Goal: Task Accomplishment & Management: Use online tool/utility

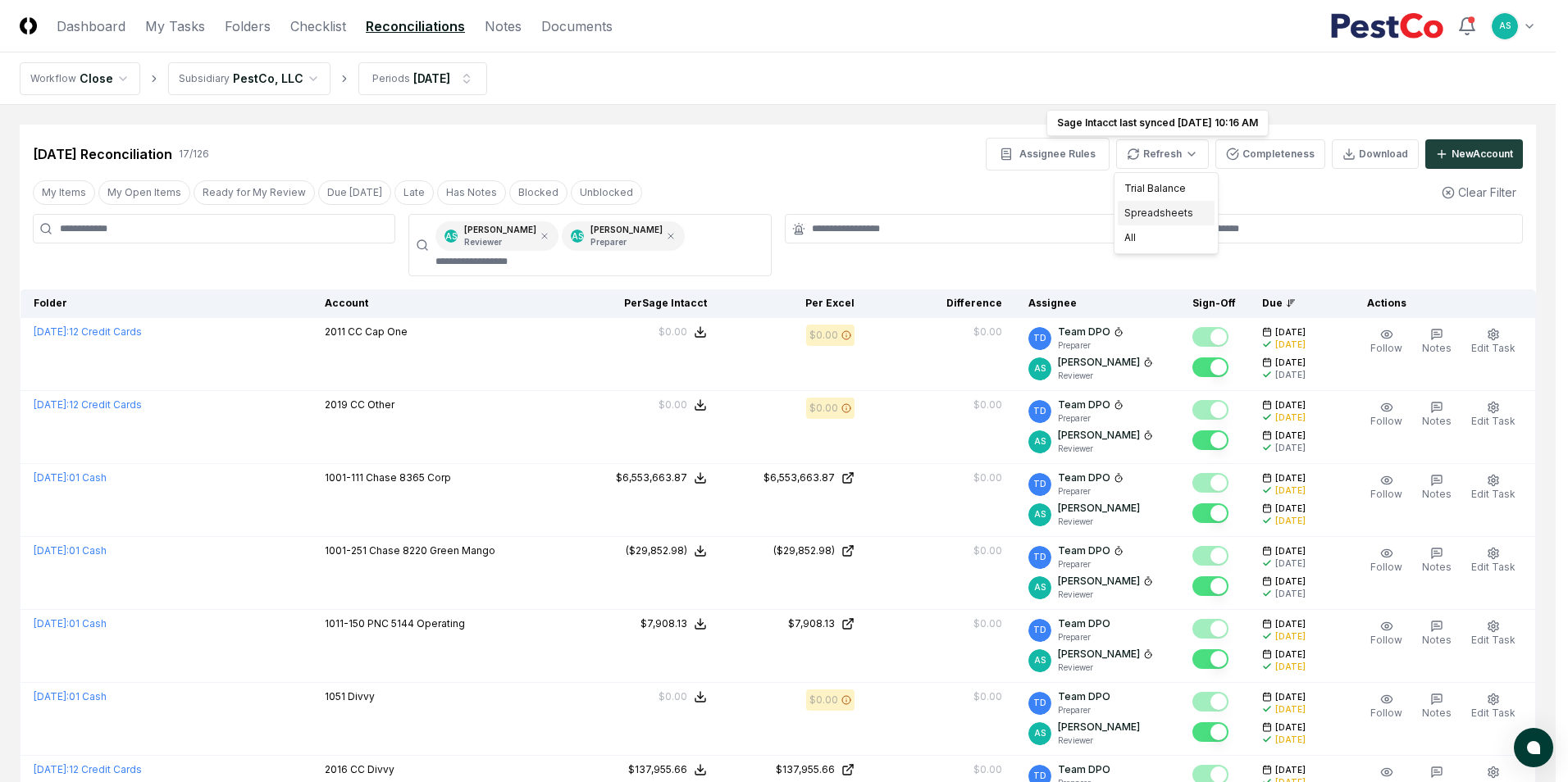
click at [1182, 209] on div "Spreadsheets" at bounding box center [1167, 212] width 97 height 24
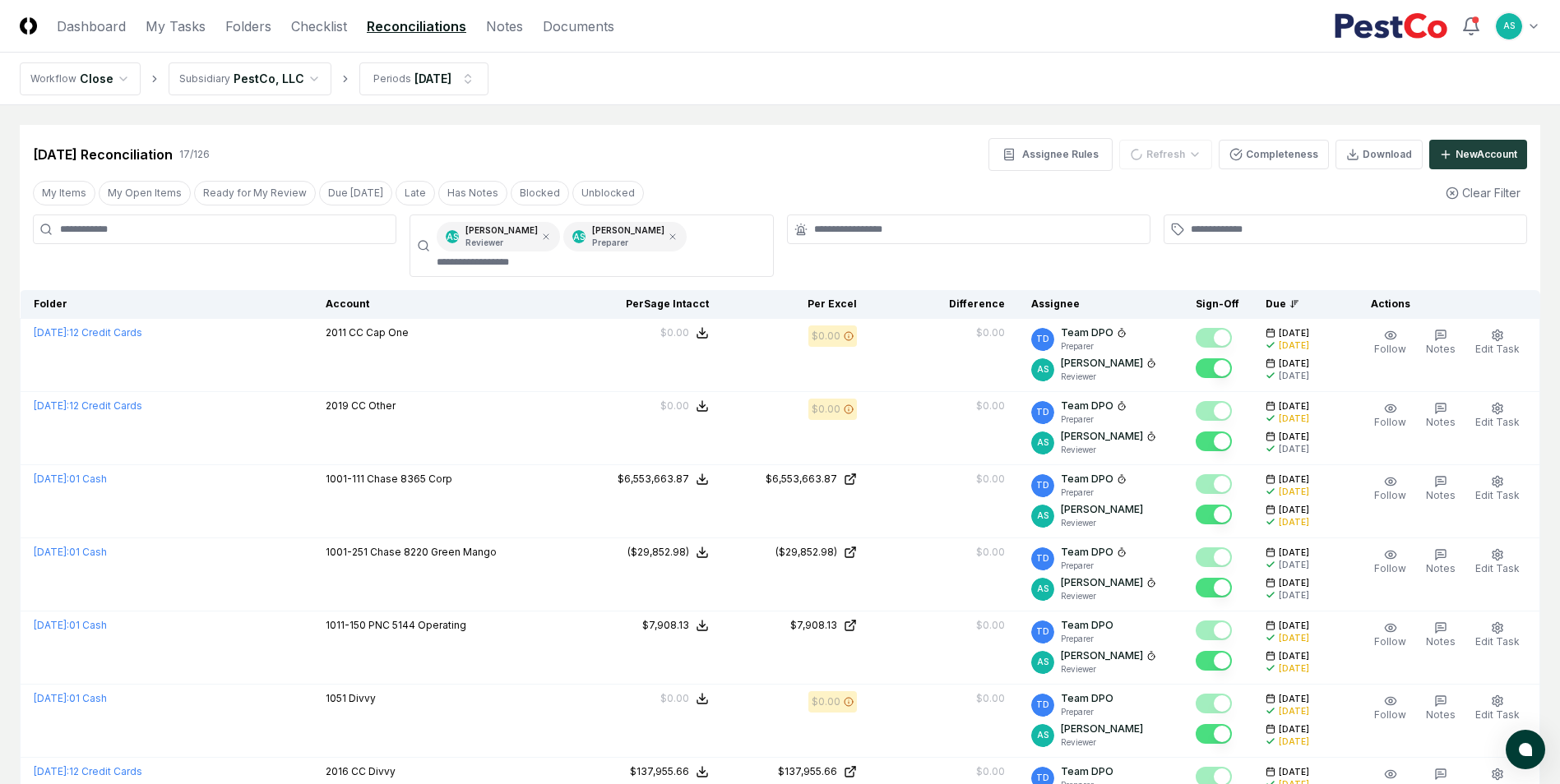
click at [336, 235] on input at bounding box center [215, 229] width 364 height 30
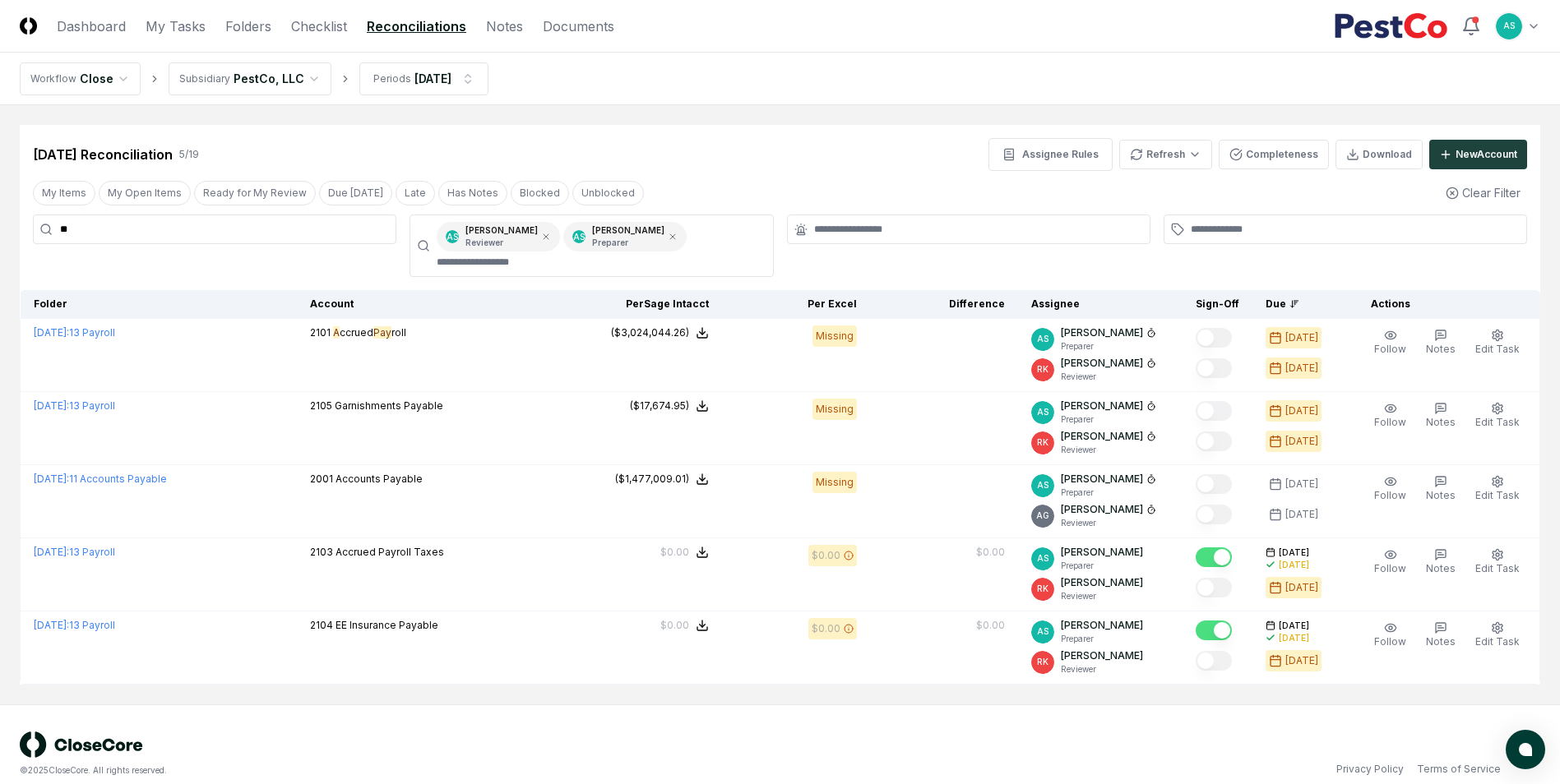
type input "*"
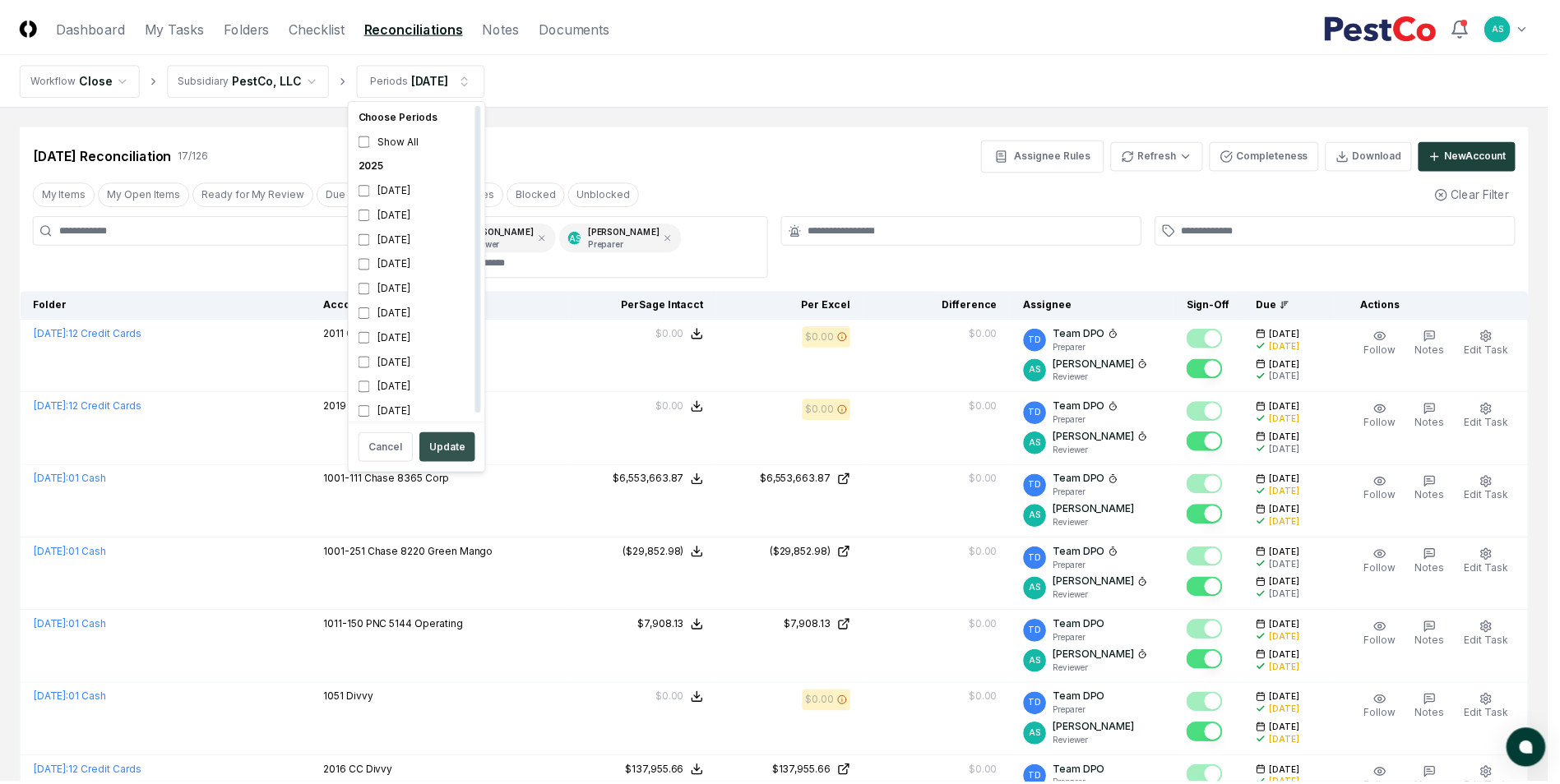
scroll to position [4, 0]
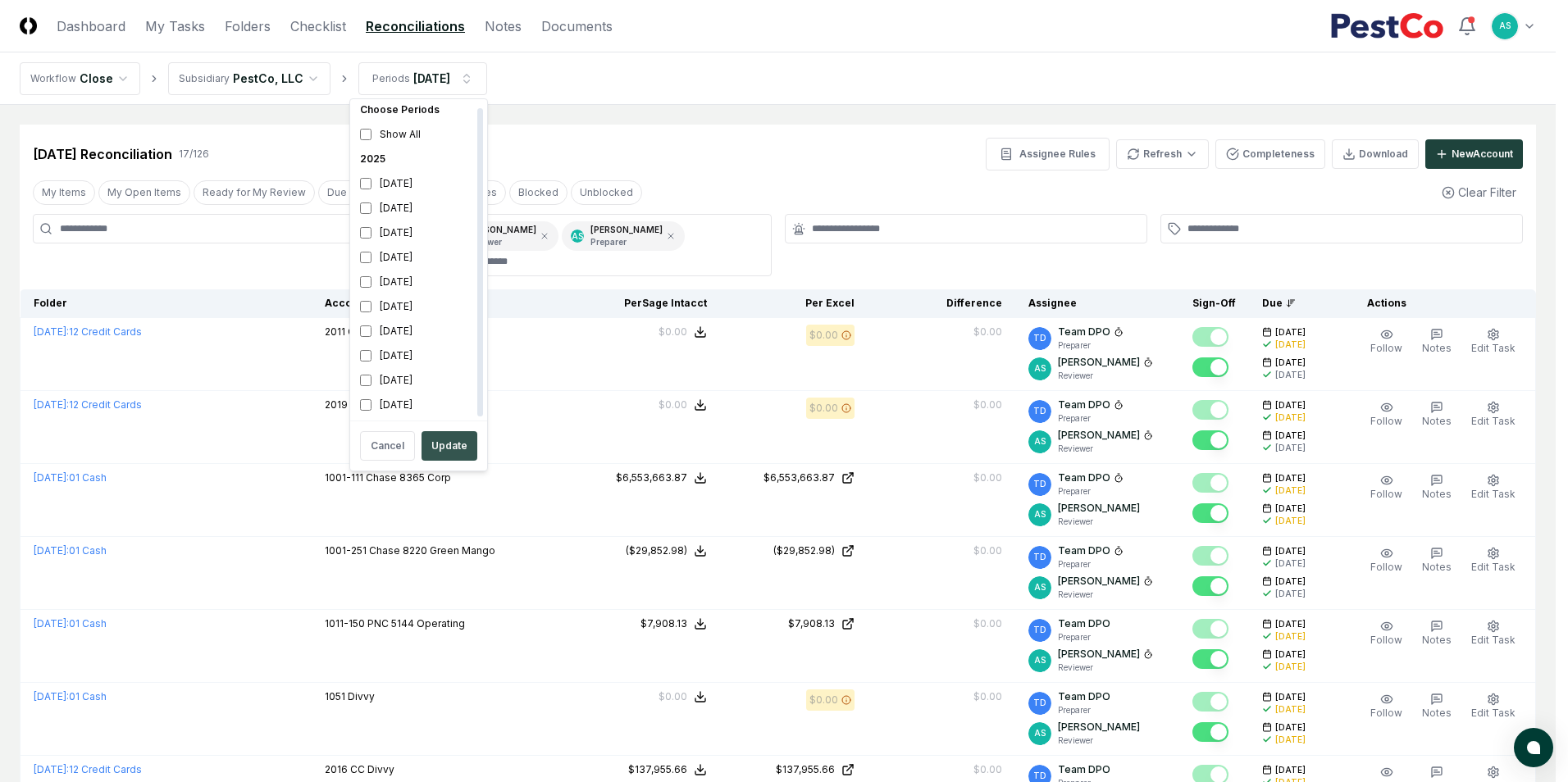
click at [446, 437] on button "Update" at bounding box center [450, 446] width 56 height 30
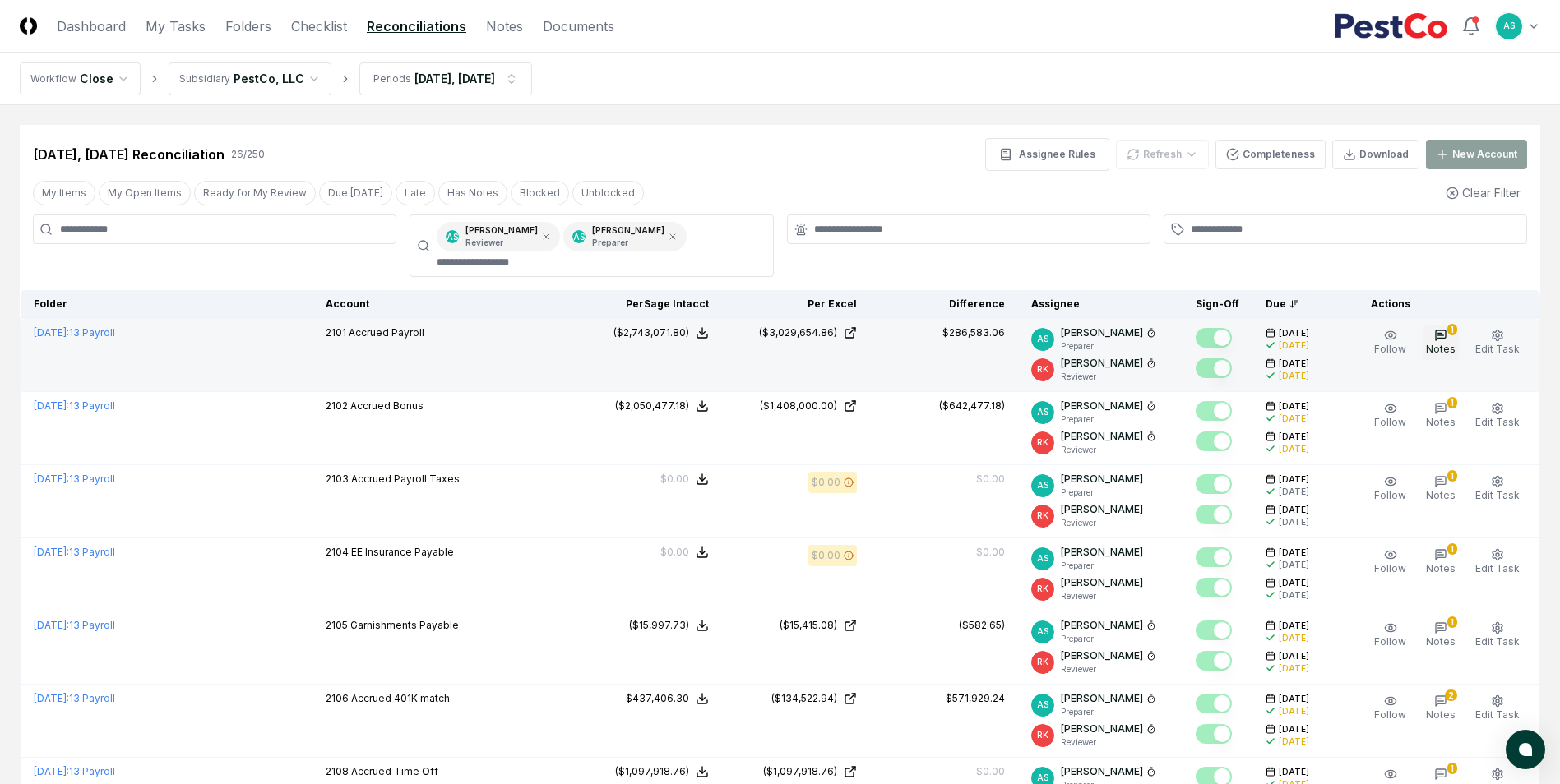
click at [1444, 344] on button "1 Notes" at bounding box center [1441, 343] width 36 height 34
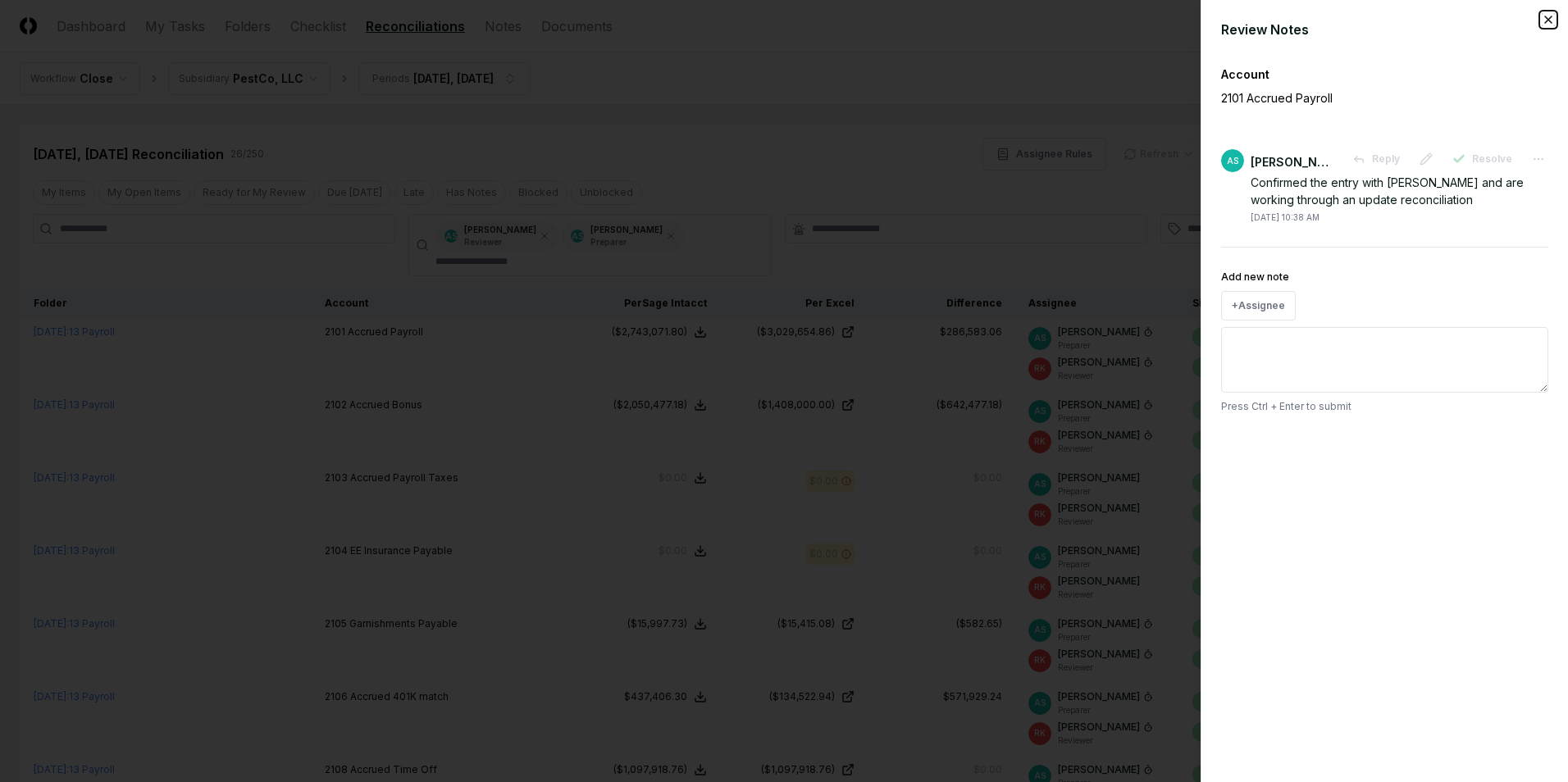
click at [1546, 17] on icon "button" at bounding box center [1548, 19] width 6 height 6
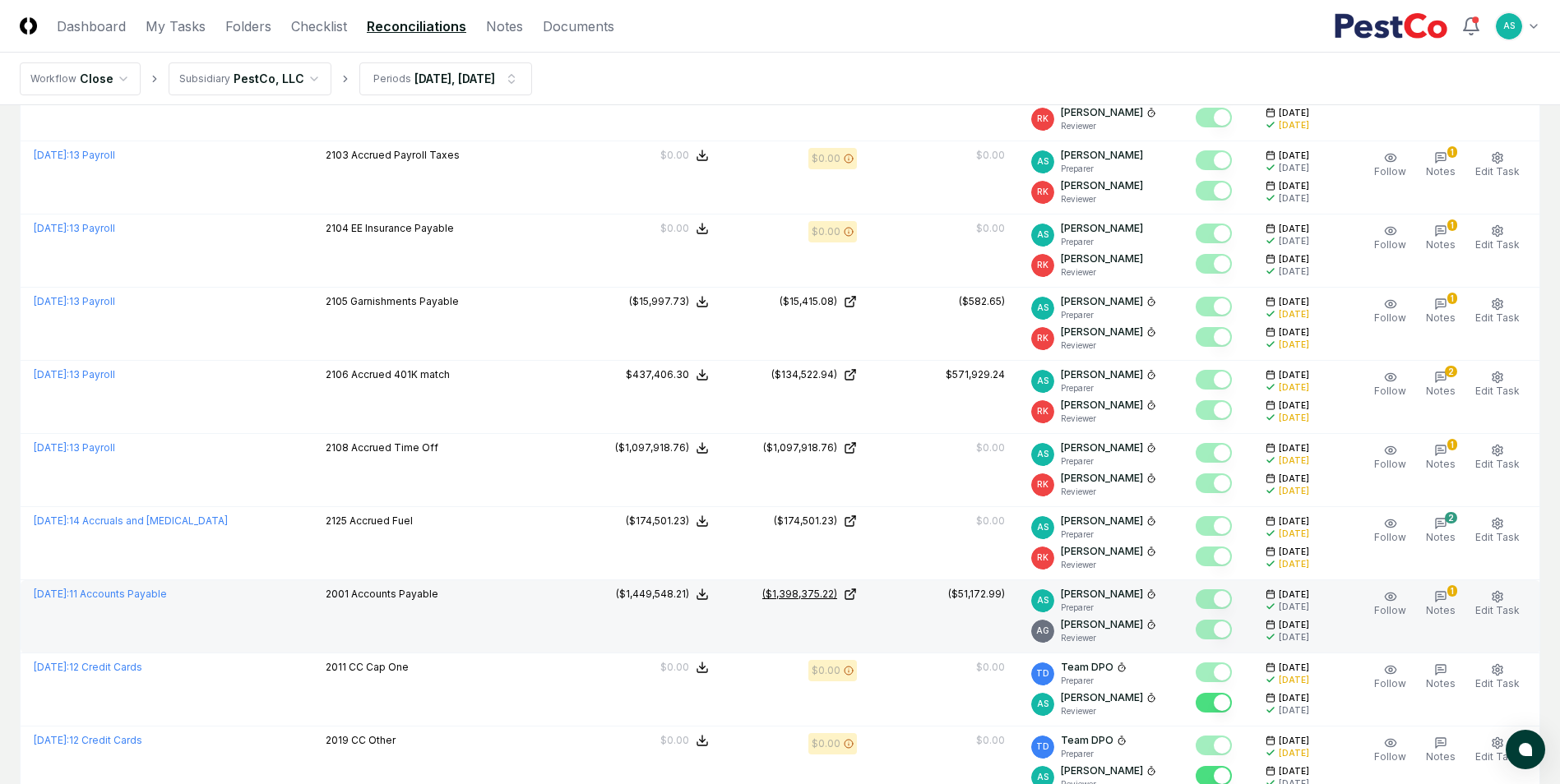
scroll to position [329, 0]
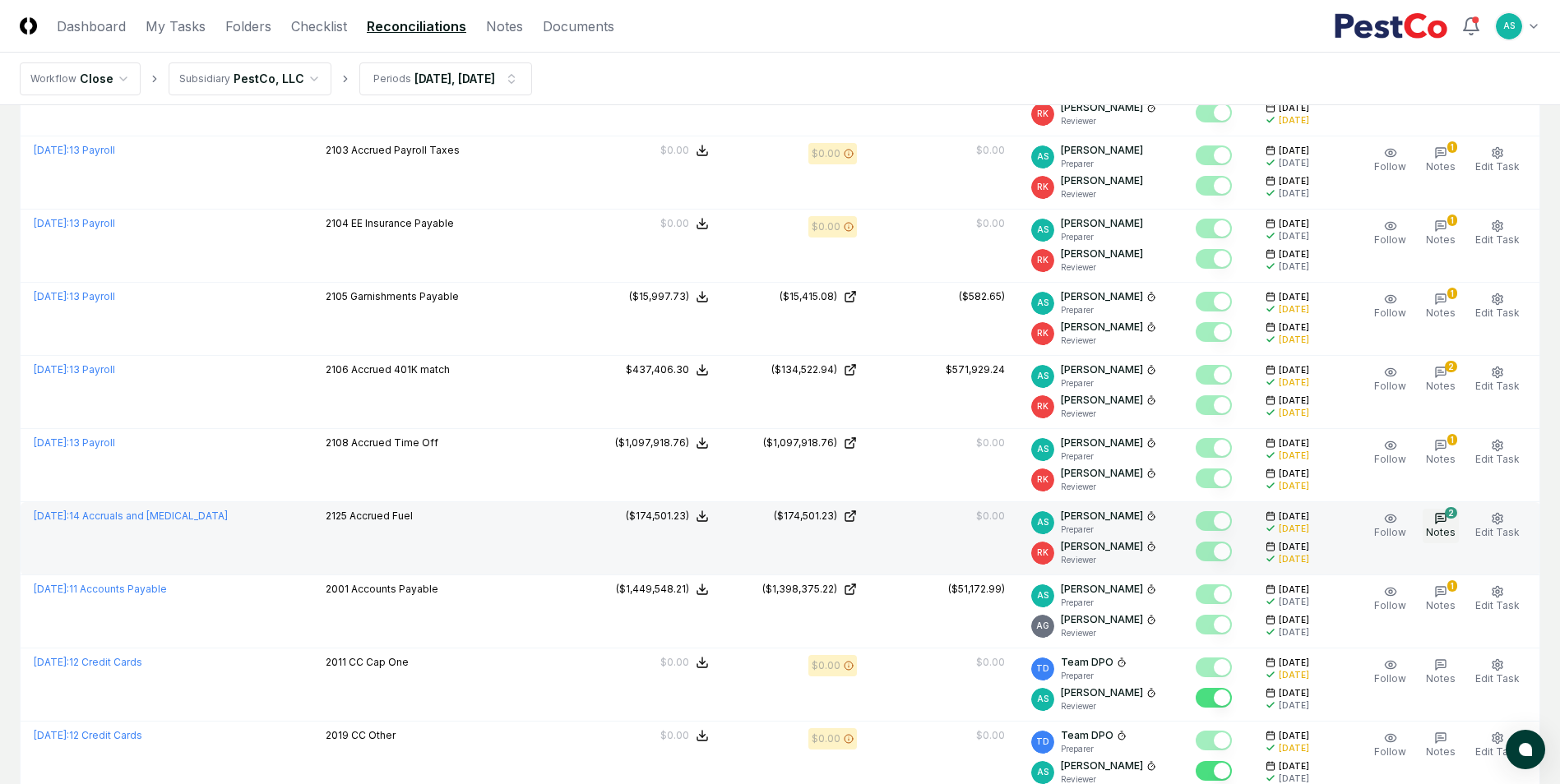
click at [1450, 528] on span "Notes" at bounding box center [1440, 533] width 30 height 13
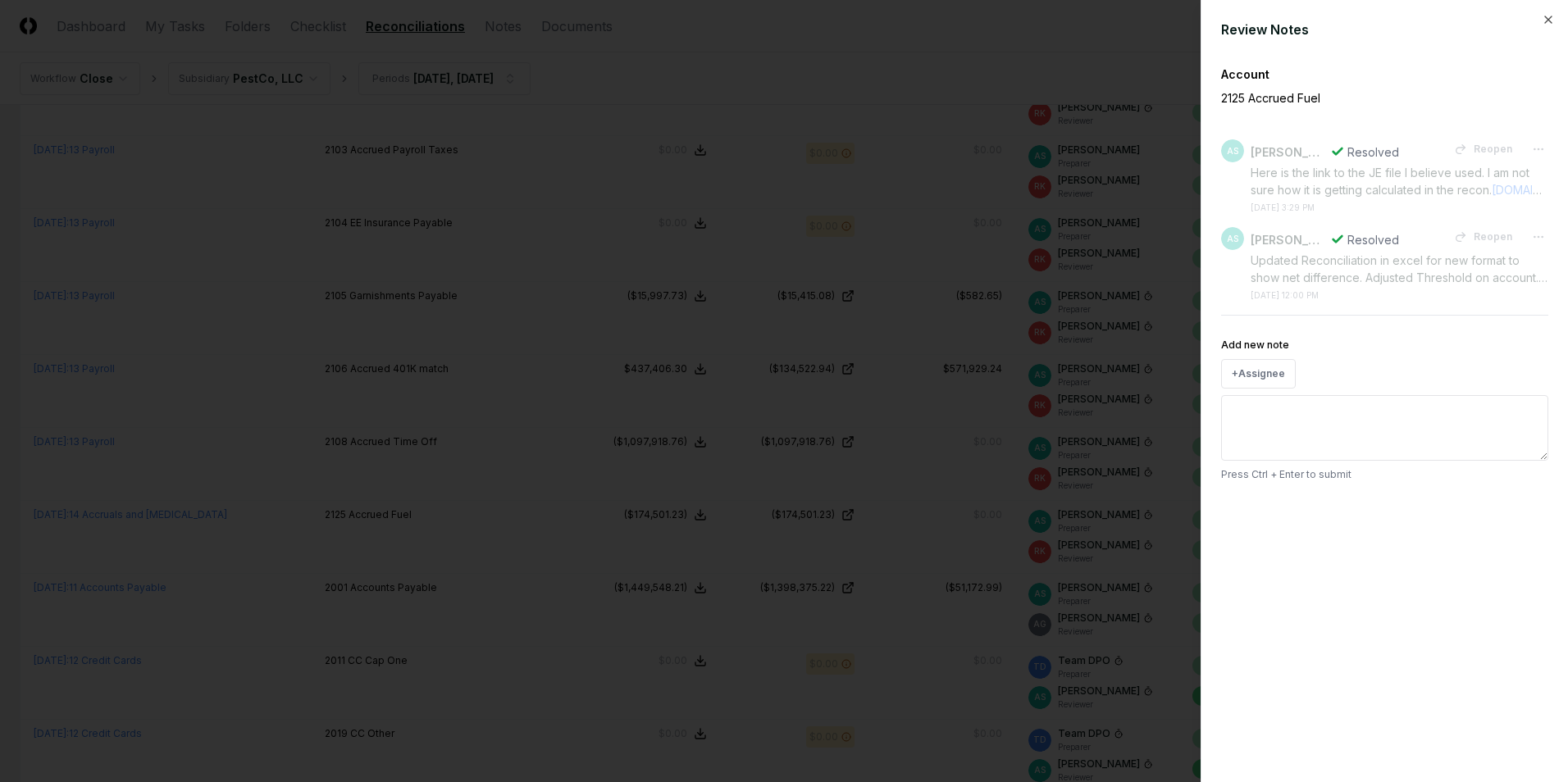
click at [901, 457] on div at bounding box center [784, 391] width 1568 height 782
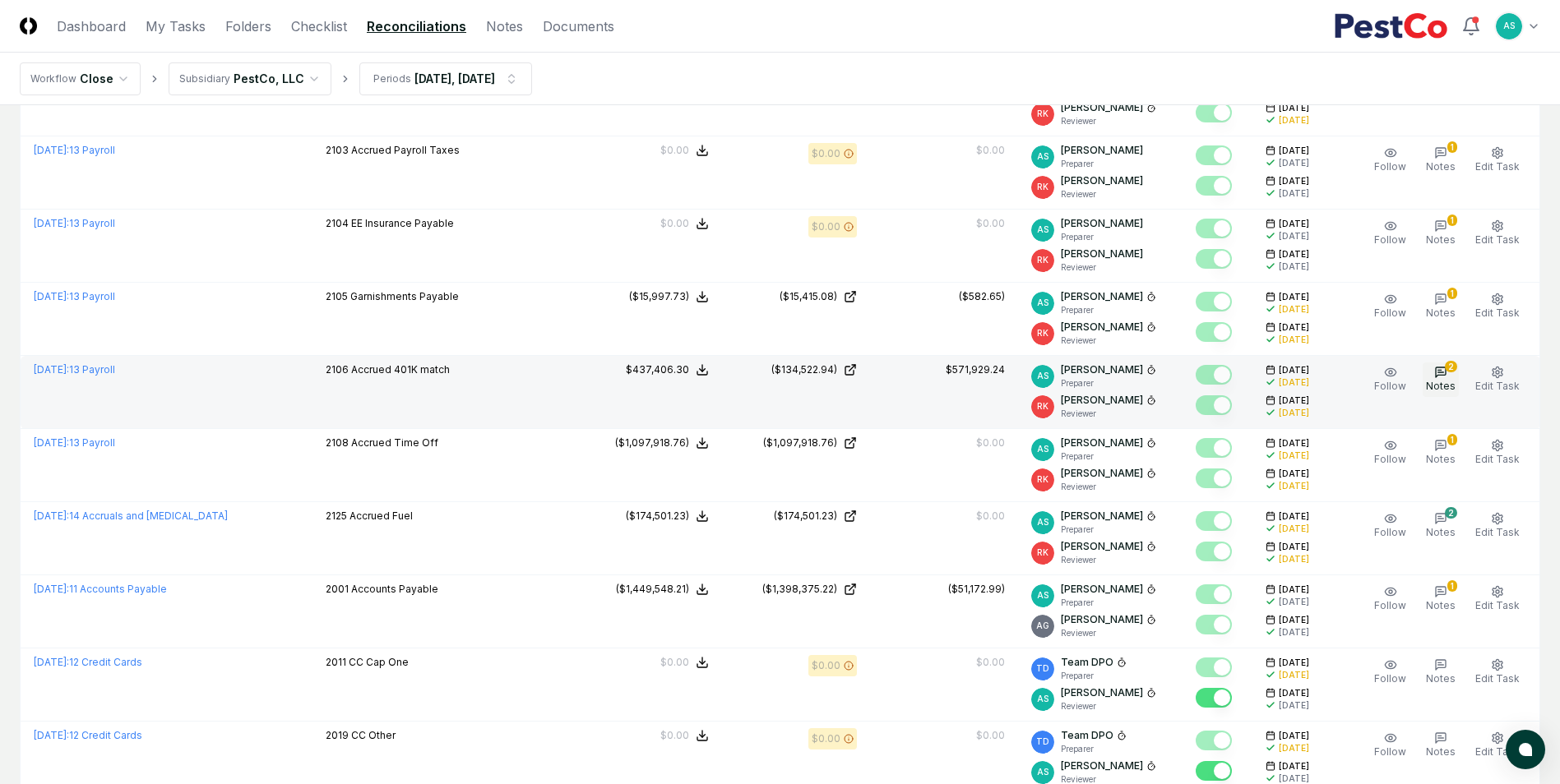
click at [1441, 378] on button "2 Notes" at bounding box center [1441, 380] width 36 height 34
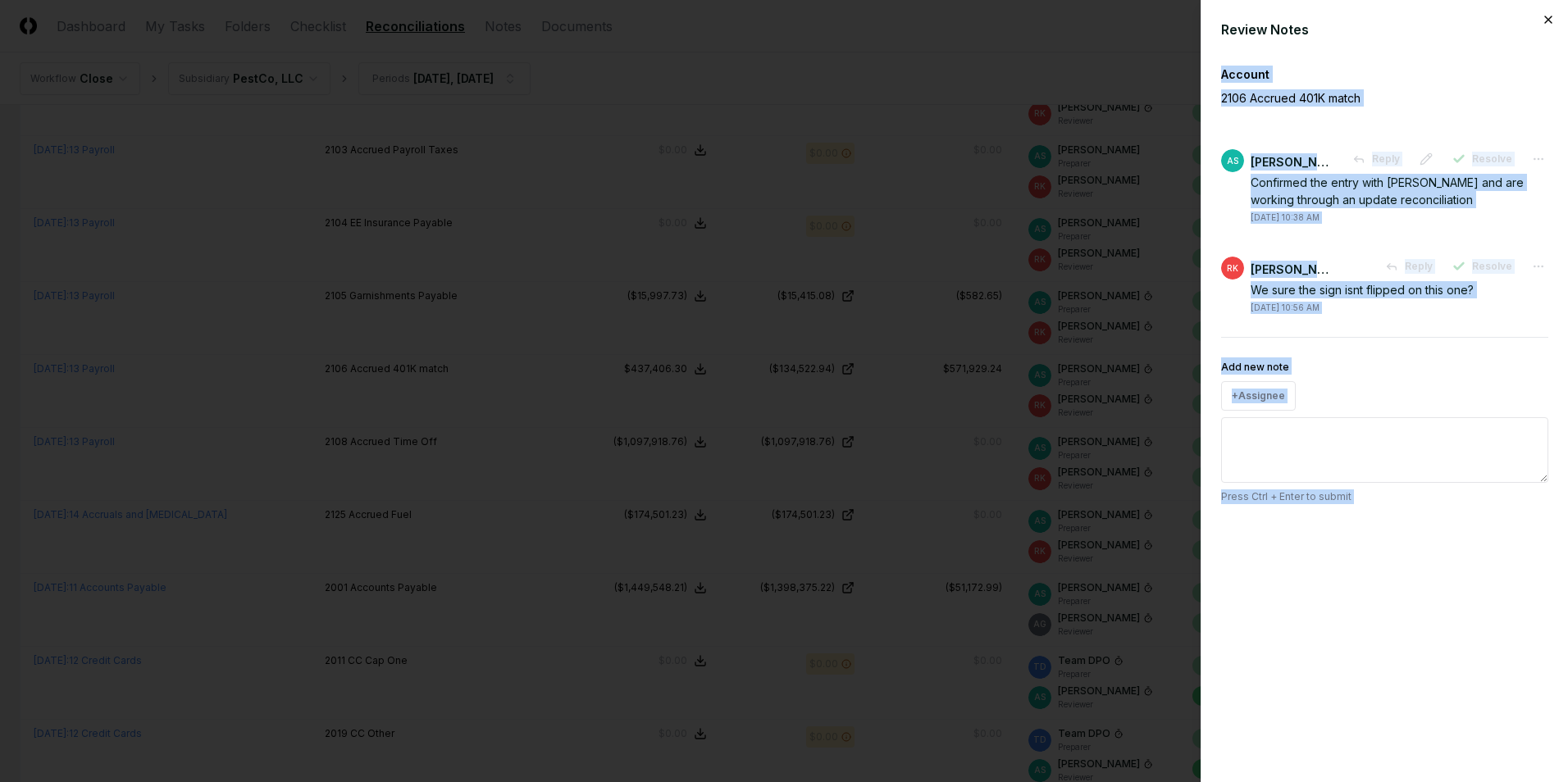
click at [1552, 24] on div "Review Notes Account 2106 Accrued 401K match AS [PERSON_NAME] Reply Resolve Con…" at bounding box center [1384, 391] width 367 height 782
click at [1548, 19] on icon "button" at bounding box center [1548, 20] width 13 height 13
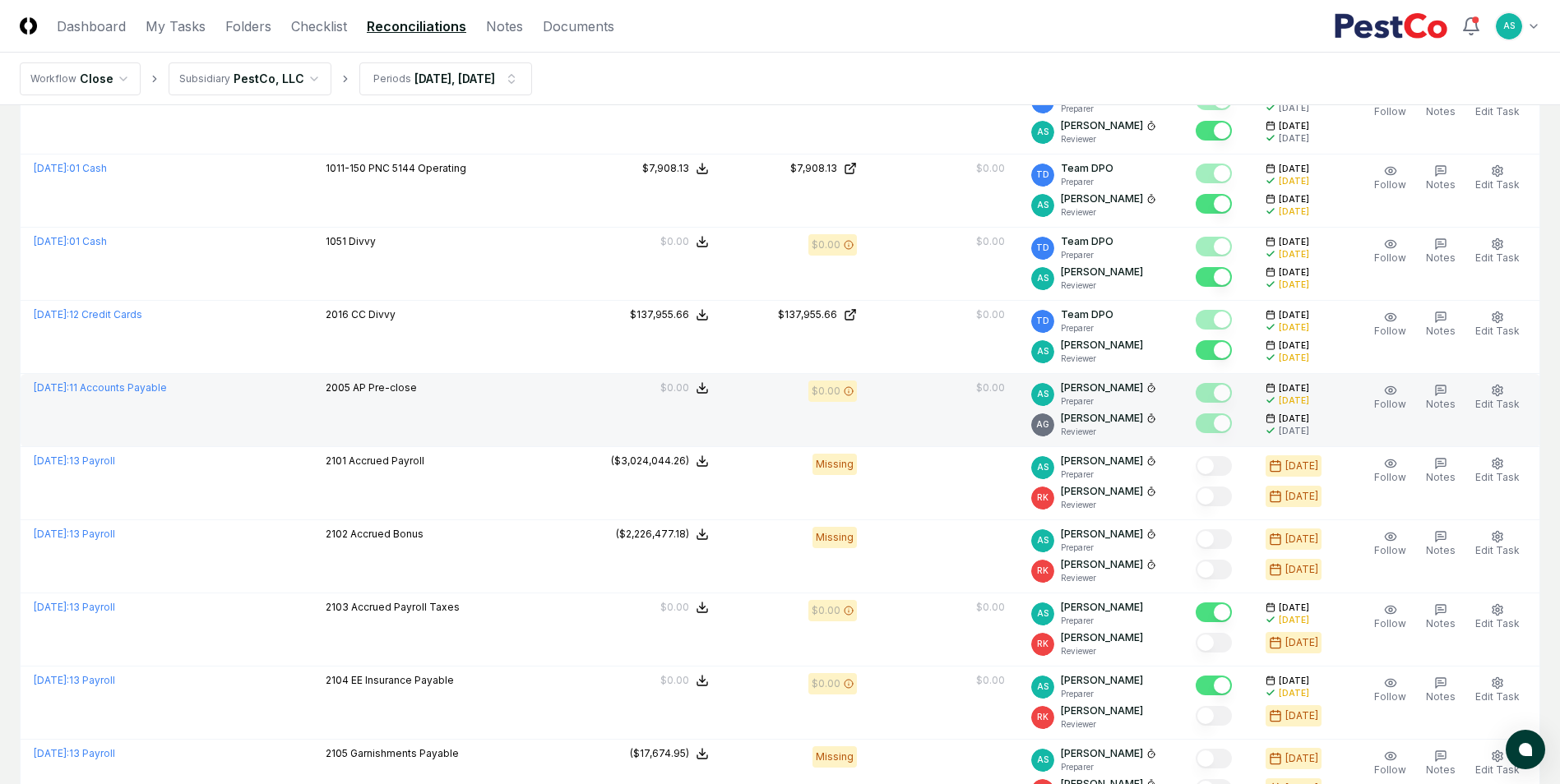
scroll to position [1144, 0]
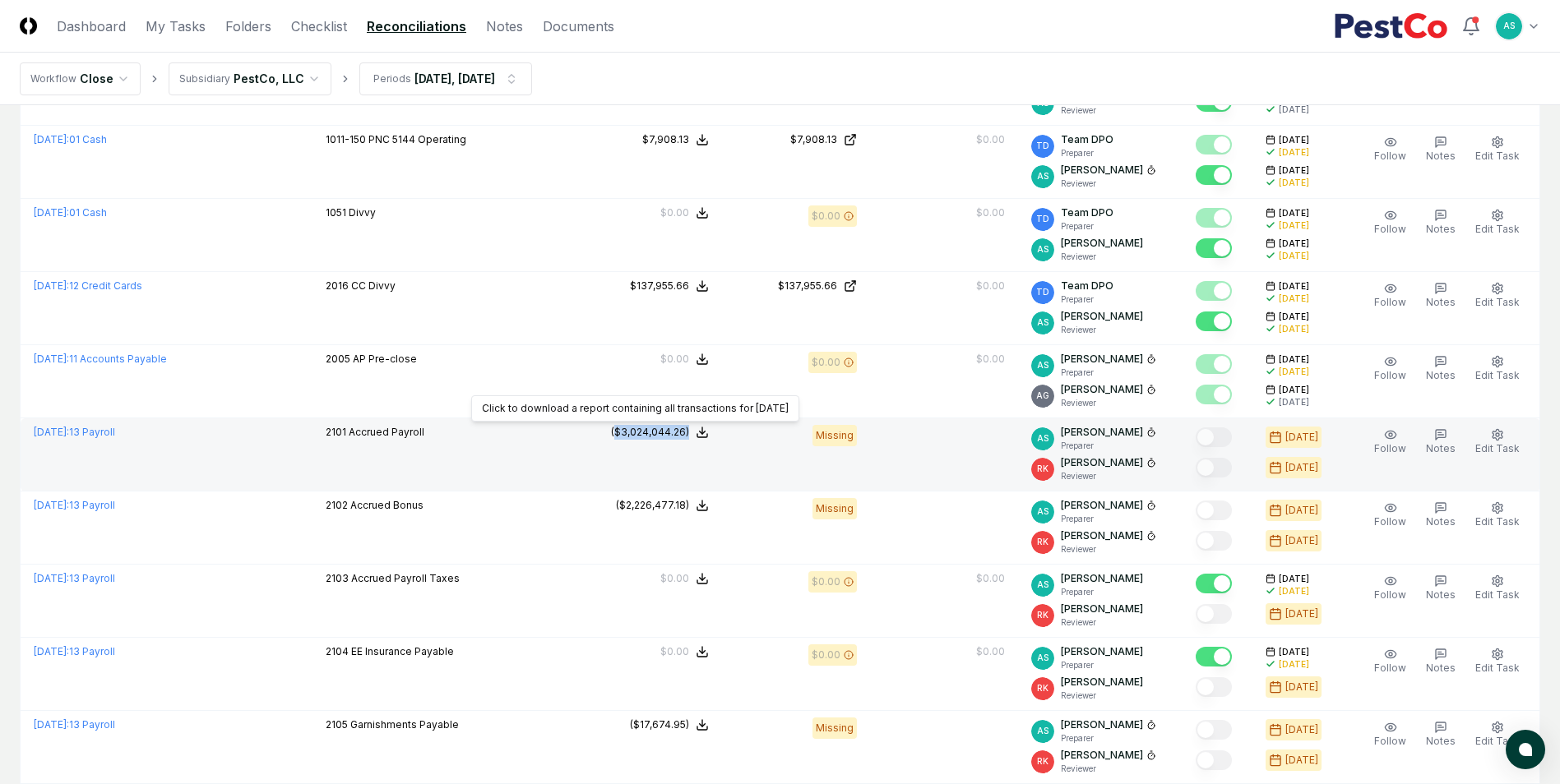
drag, startPoint x: 610, startPoint y: 425, endPoint x: 685, endPoint y: 438, distance: 76.1
click at [685, 438] on td "($3,024,044.26) Click to download a report containing all transactions for [DAT…" at bounding box center [648, 454] width 148 height 73
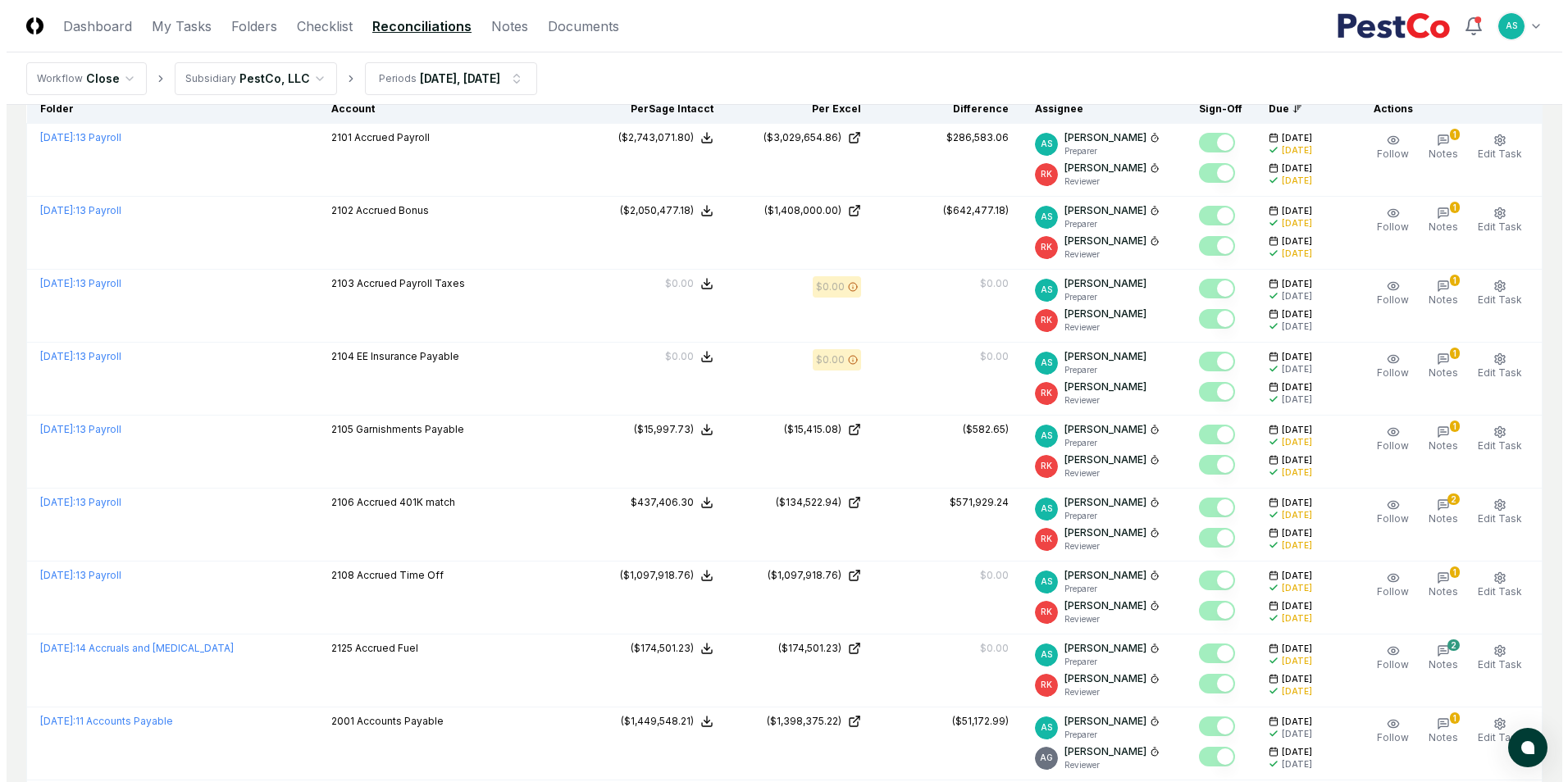
scroll to position [0, 0]
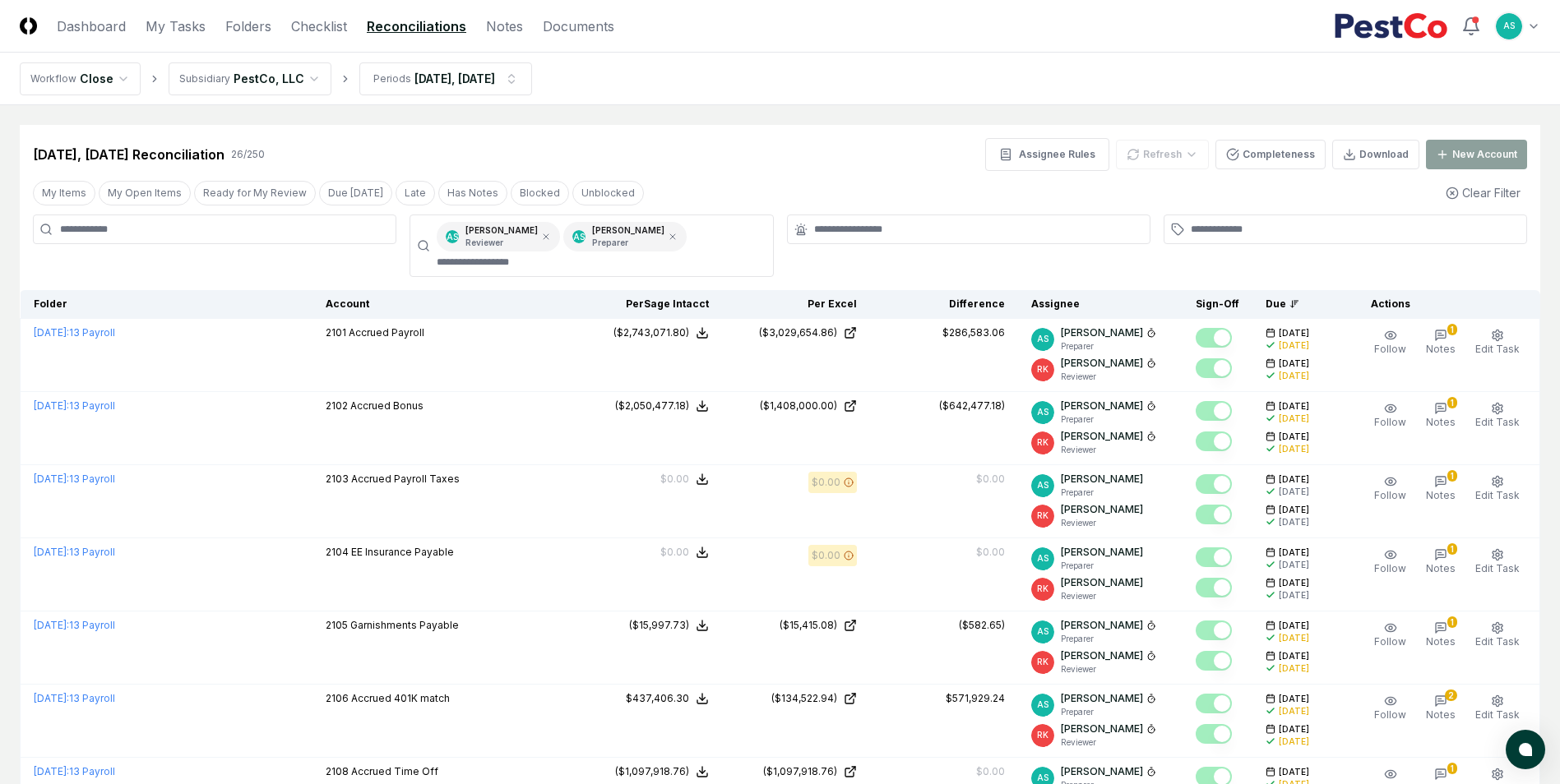
click at [568, 155] on div "[DATE], [DATE] Reconciliation 26 / 250 Assignee Rules Refresh Completeness Down…" at bounding box center [780, 154] width 1494 height 33
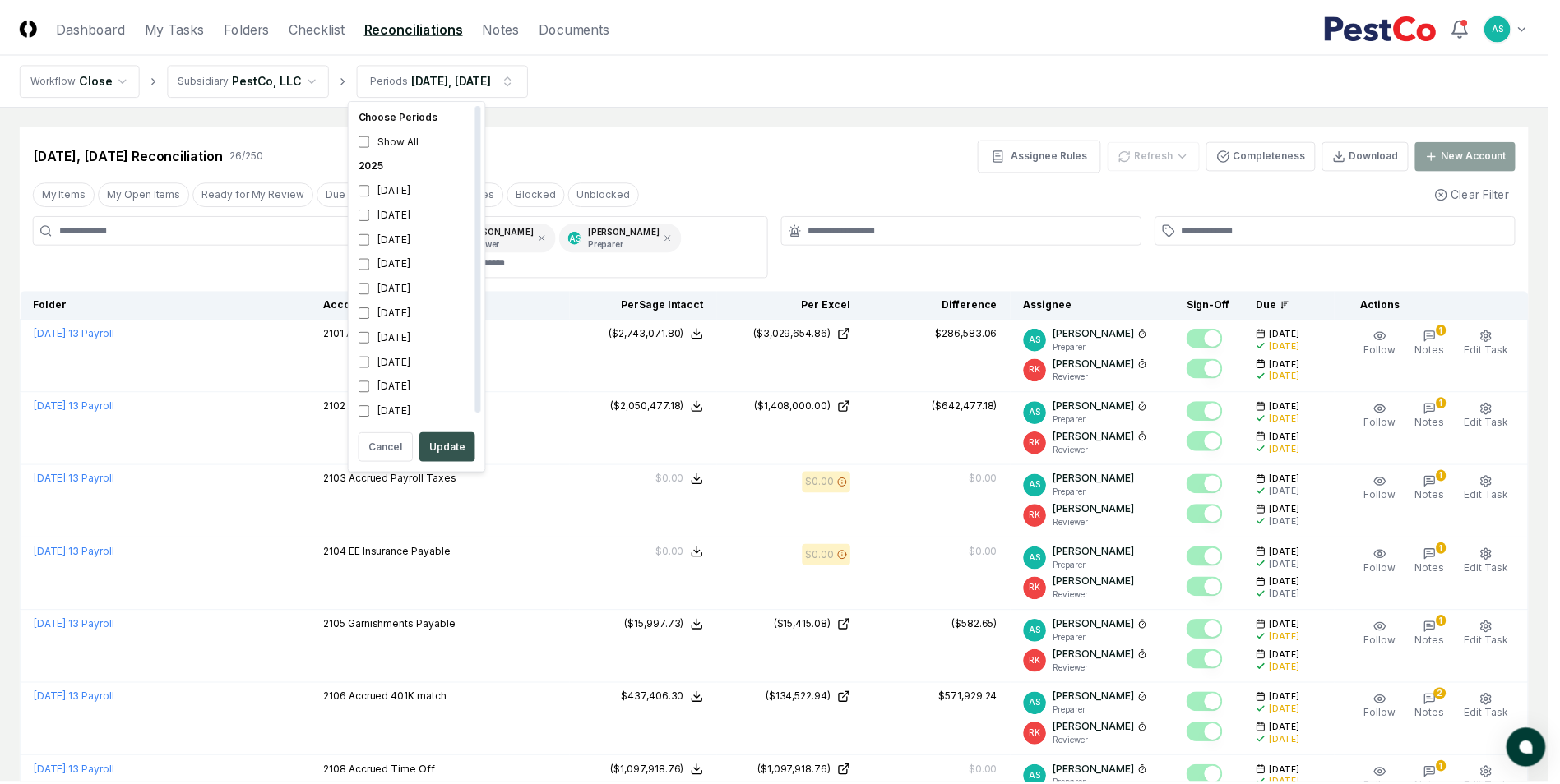
scroll to position [4, 0]
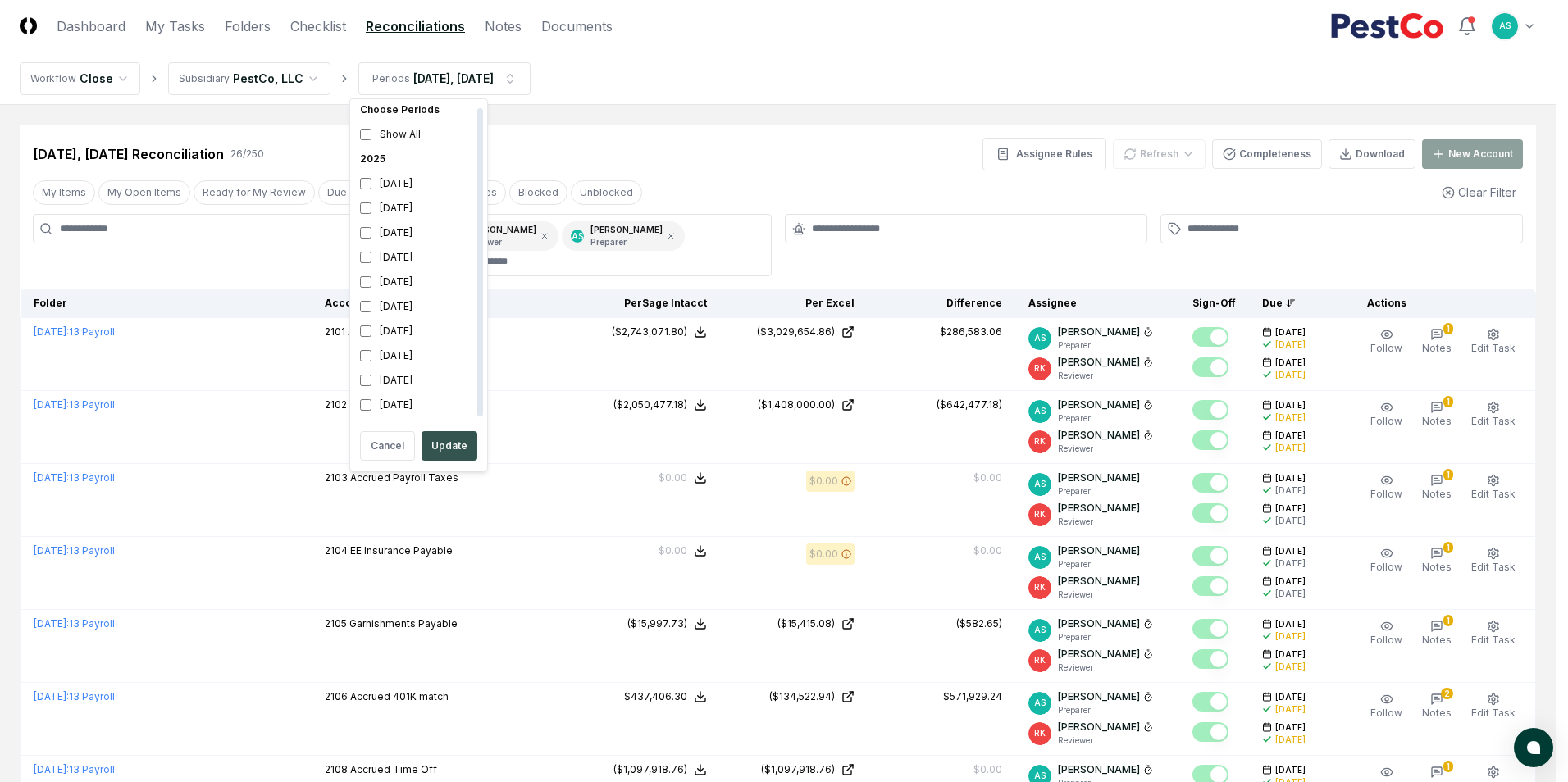
click at [459, 445] on button "Update" at bounding box center [450, 446] width 56 height 30
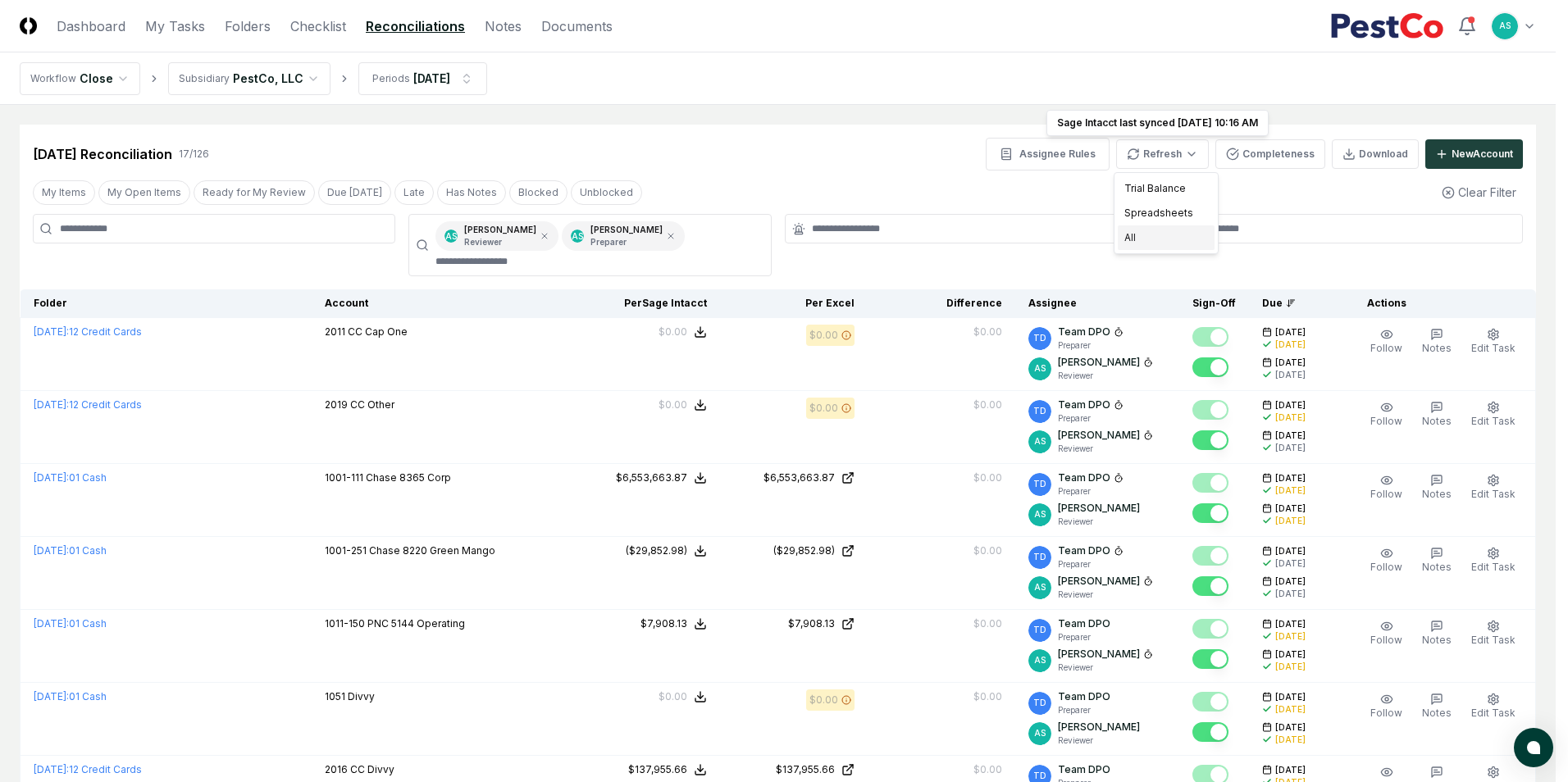
click at [1156, 237] on div "All" at bounding box center [1167, 237] width 97 height 24
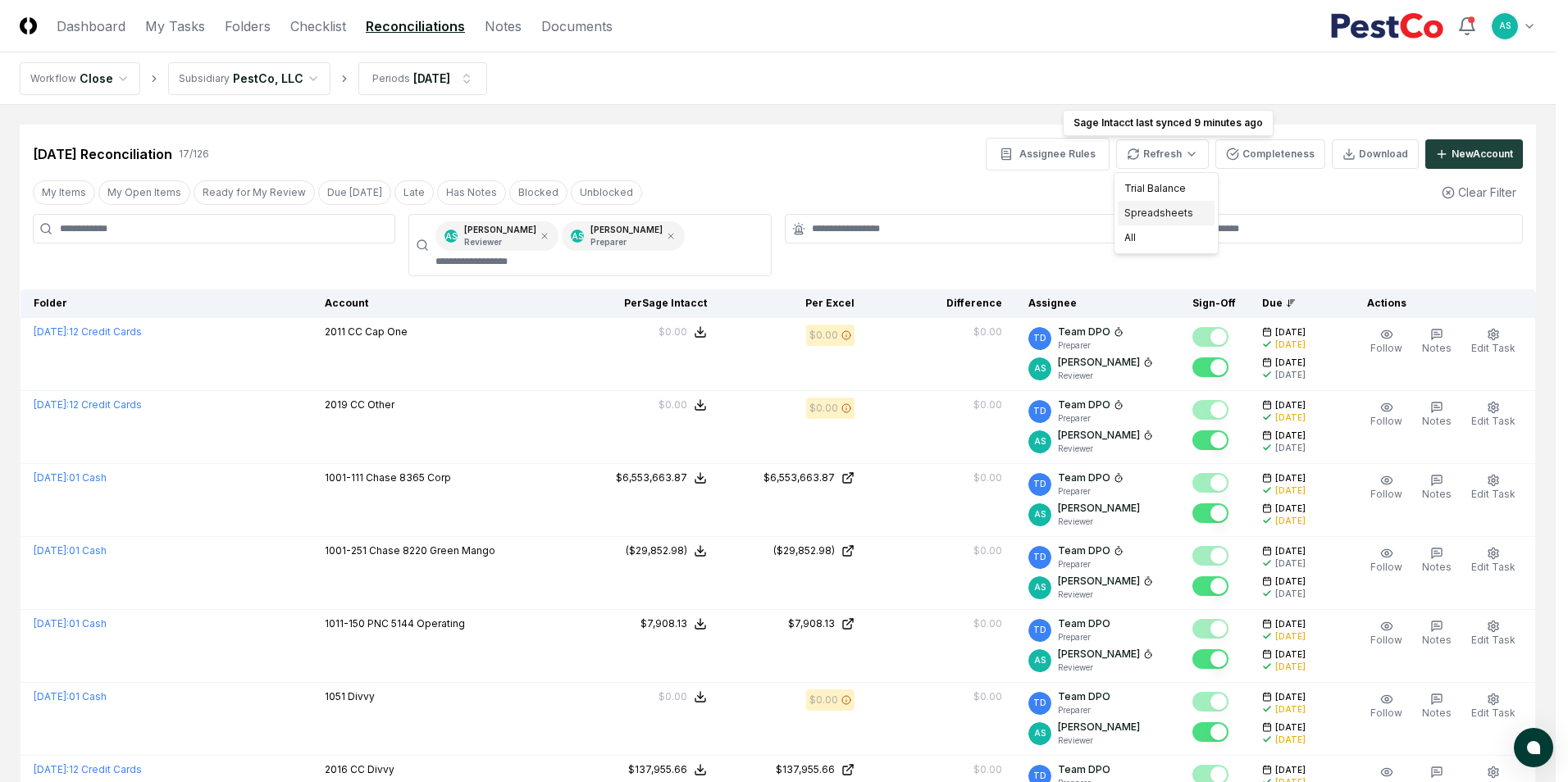
click at [1178, 210] on div "Spreadsheets" at bounding box center [1167, 212] width 97 height 24
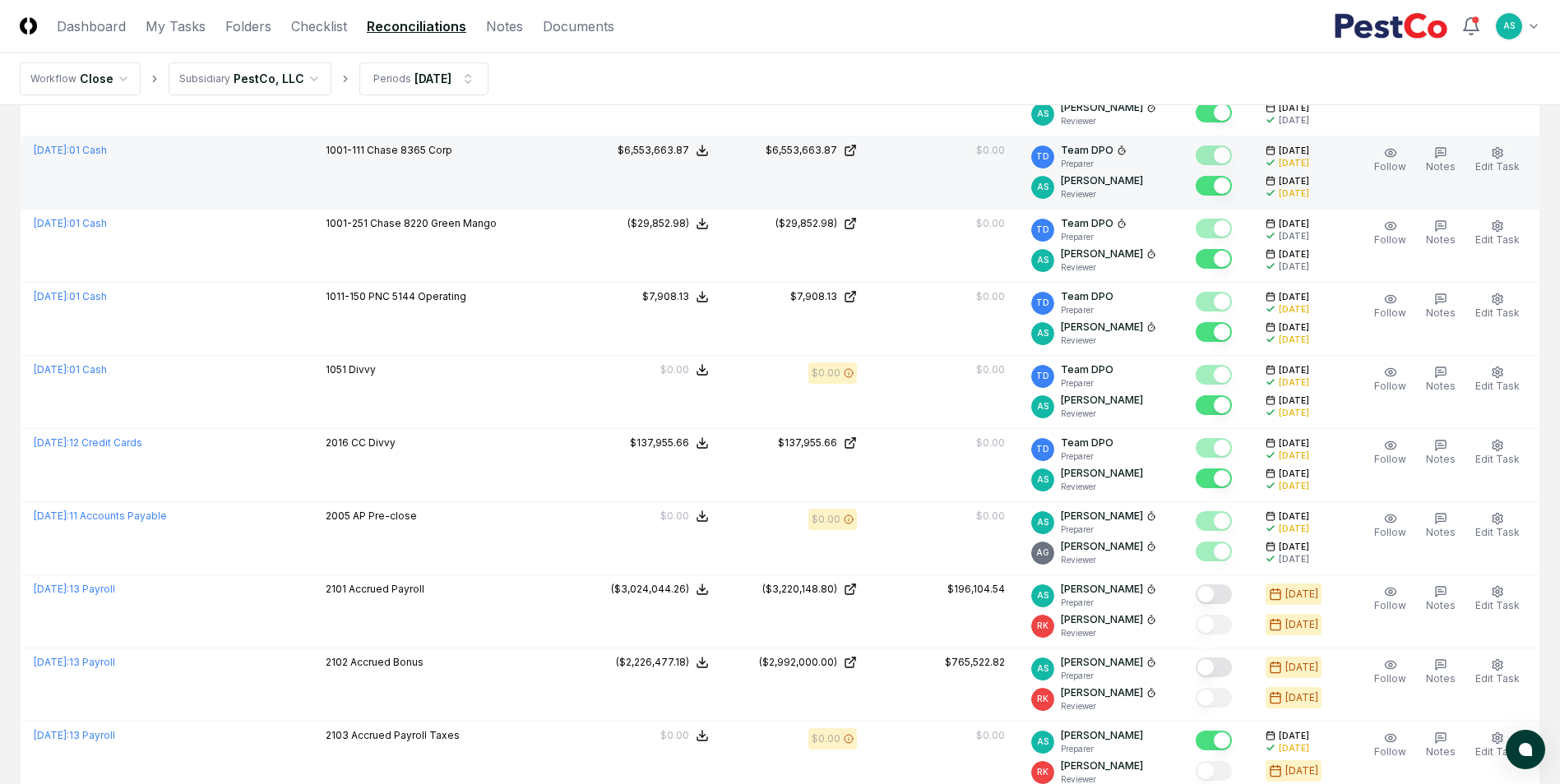
scroll to position [657, 0]
